Goal: Information Seeking & Learning: Find specific fact

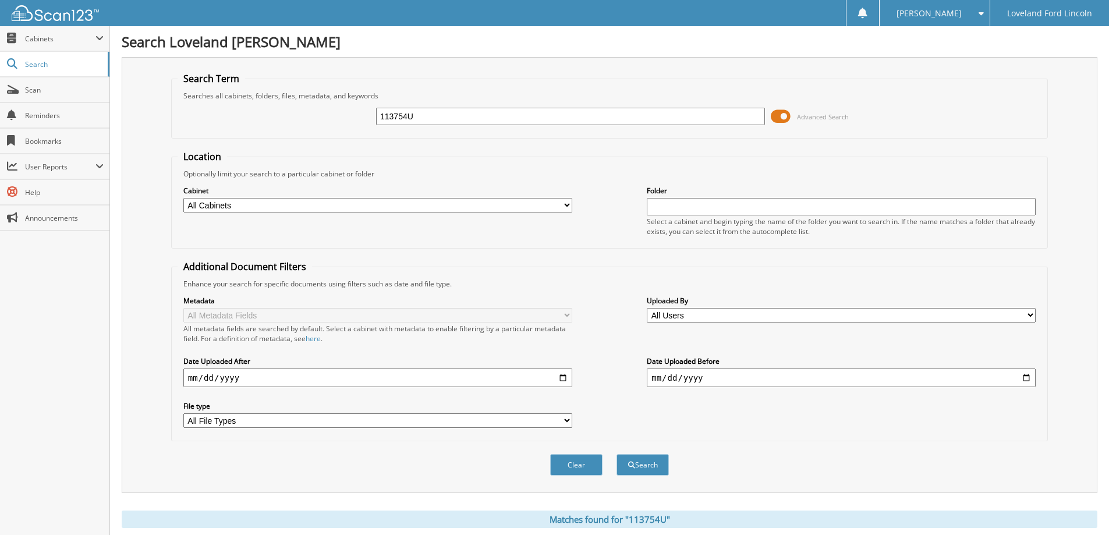
drag, startPoint x: 419, startPoint y: 118, endPoint x: 304, endPoint y: 121, distance: 114.7
click at [304, 121] on div "113754U Advanced Search" at bounding box center [610, 116] width 864 height 31
type input "331695a"
click at [617, 454] on button "Search" at bounding box center [643, 465] width 52 height 22
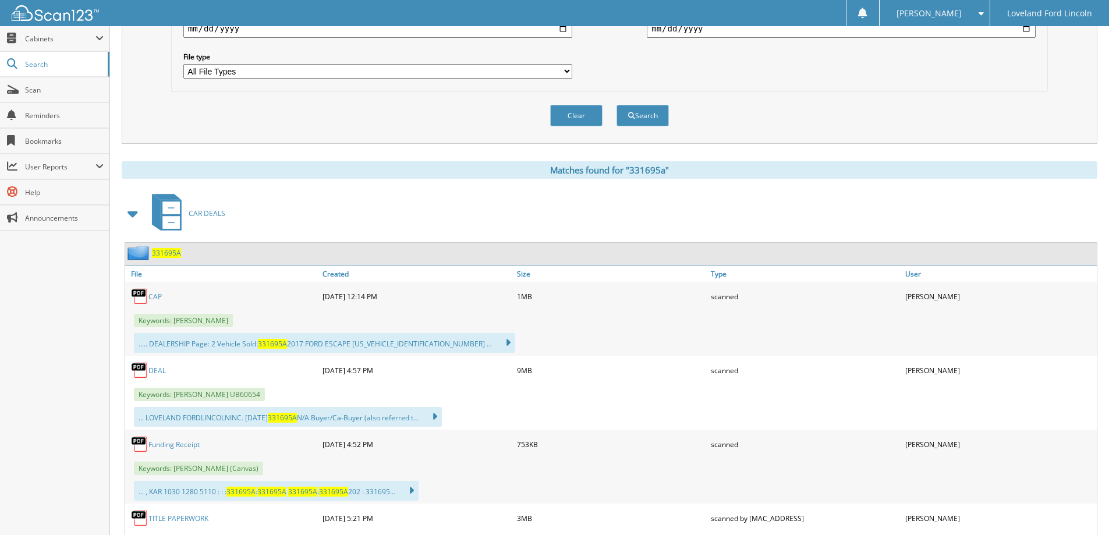
click at [157, 370] on link "DEAL" at bounding box center [156, 371] width 17 height 10
